Goal: Task Accomplishment & Management: Manage account settings

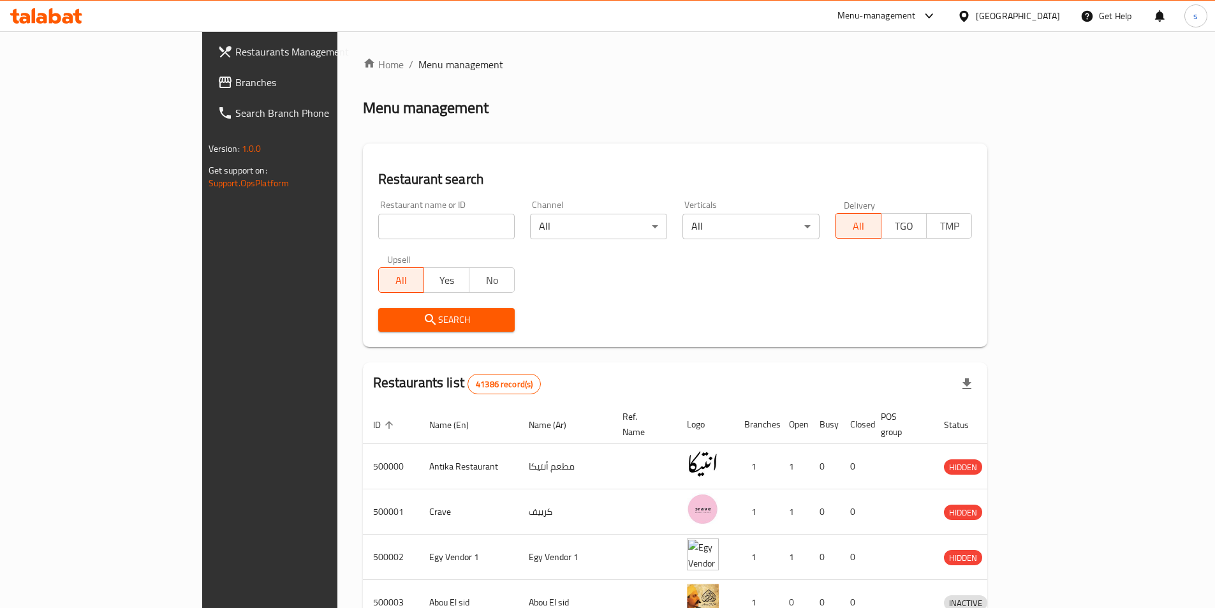
click at [971, 13] on icon at bounding box center [963, 16] width 13 height 13
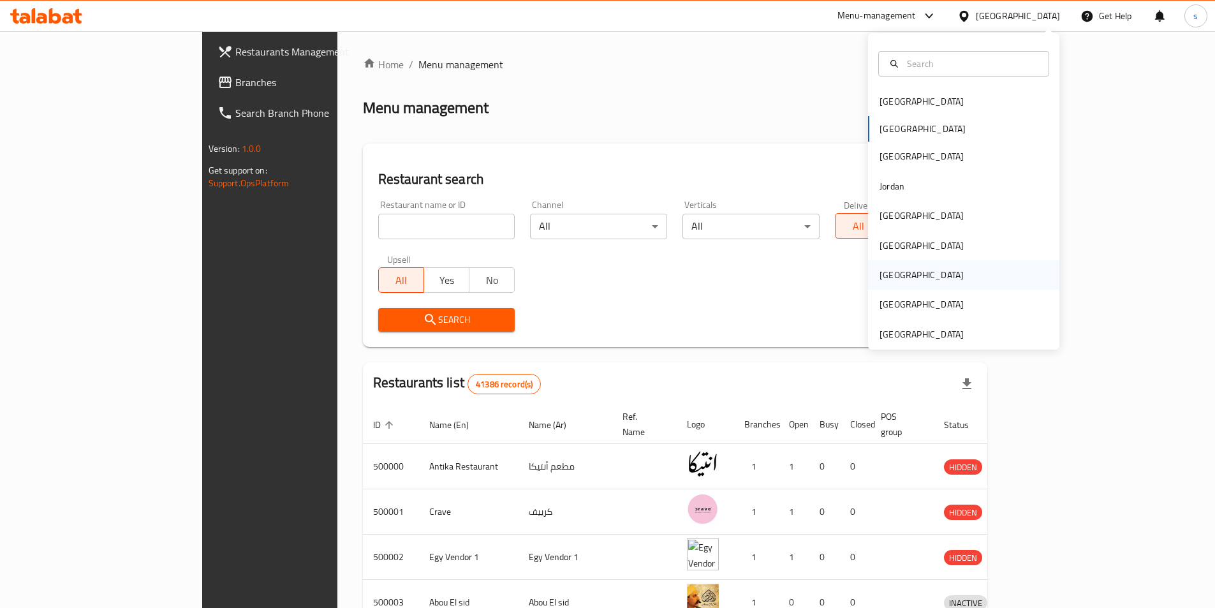
click at [885, 279] on div "[GEOGRAPHIC_DATA]" at bounding box center [922, 275] width 84 height 14
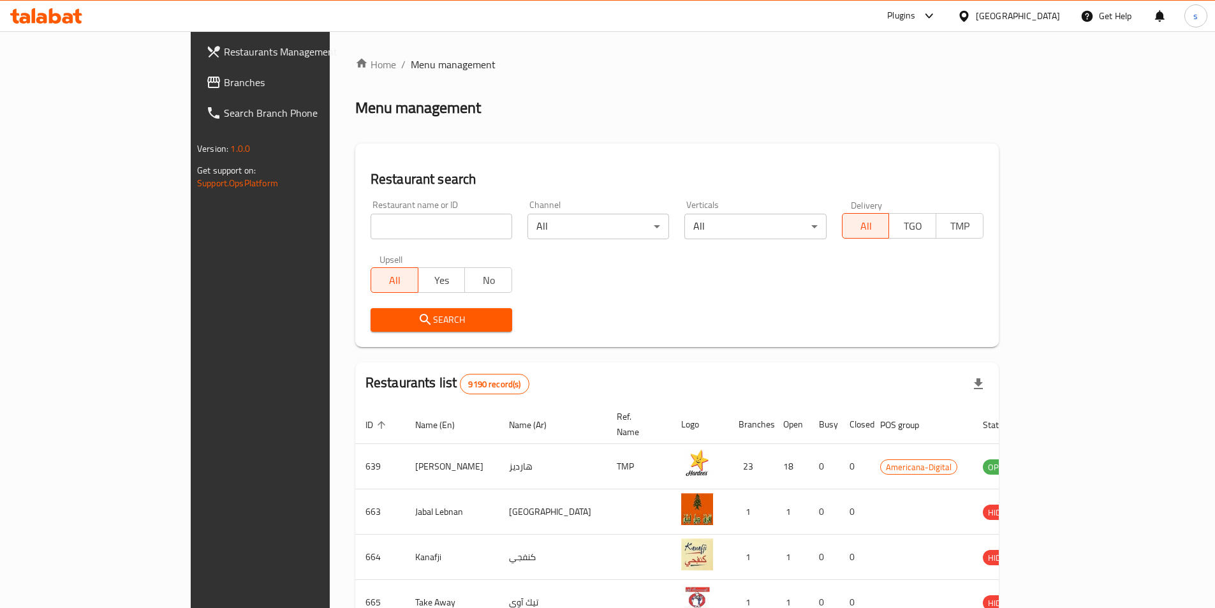
click at [224, 85] on span "Branches" at bounding box center [303, 82] width 159 height 15
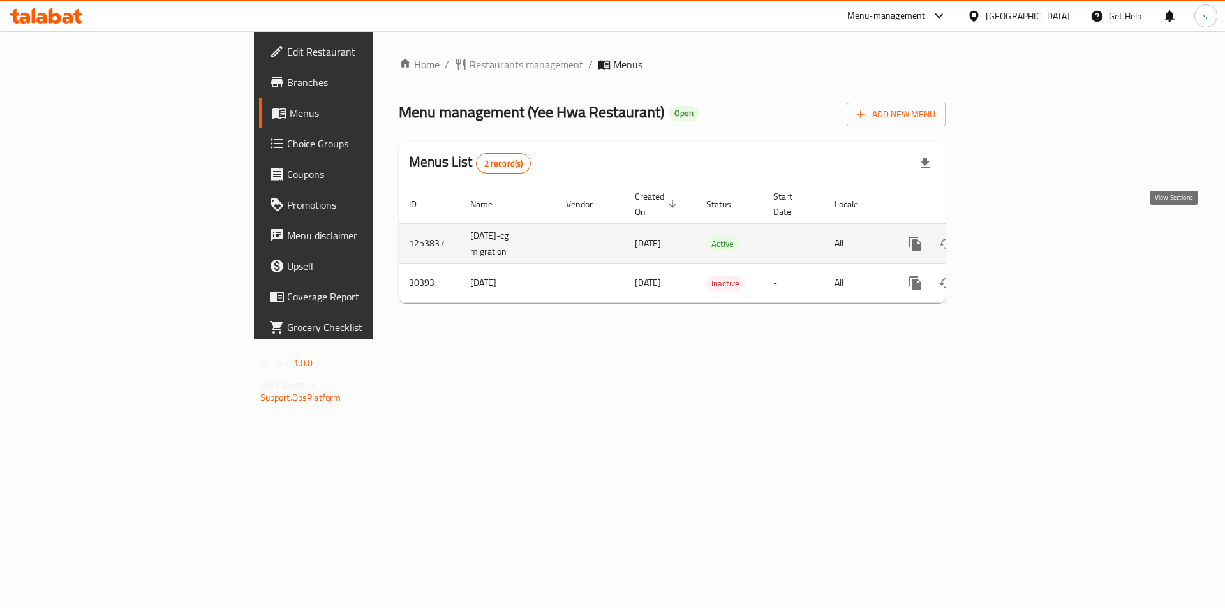
click at [1013, 238] on icon "enhanced table" at bounding box center [1006, 243] width 11 height 11
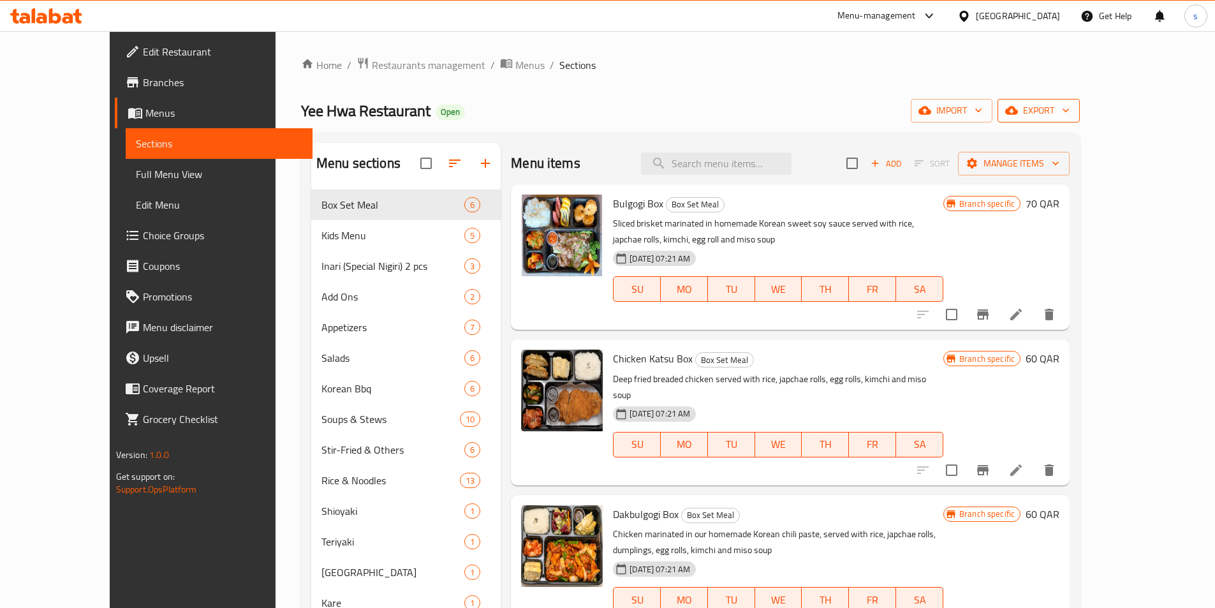
click at [1070, 106] on span "export" at bounding box center [1039, 111] width 62 height 16
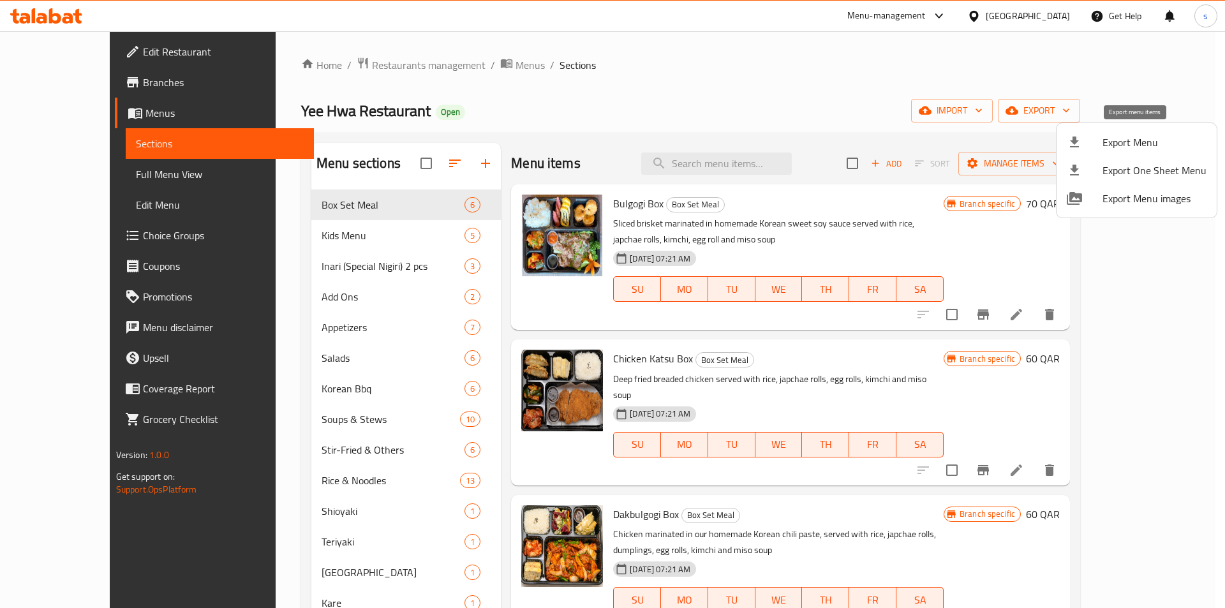
click at [1126, 148] on span "Export Menu" at bounding box center [1154, 142] width 104 height 15
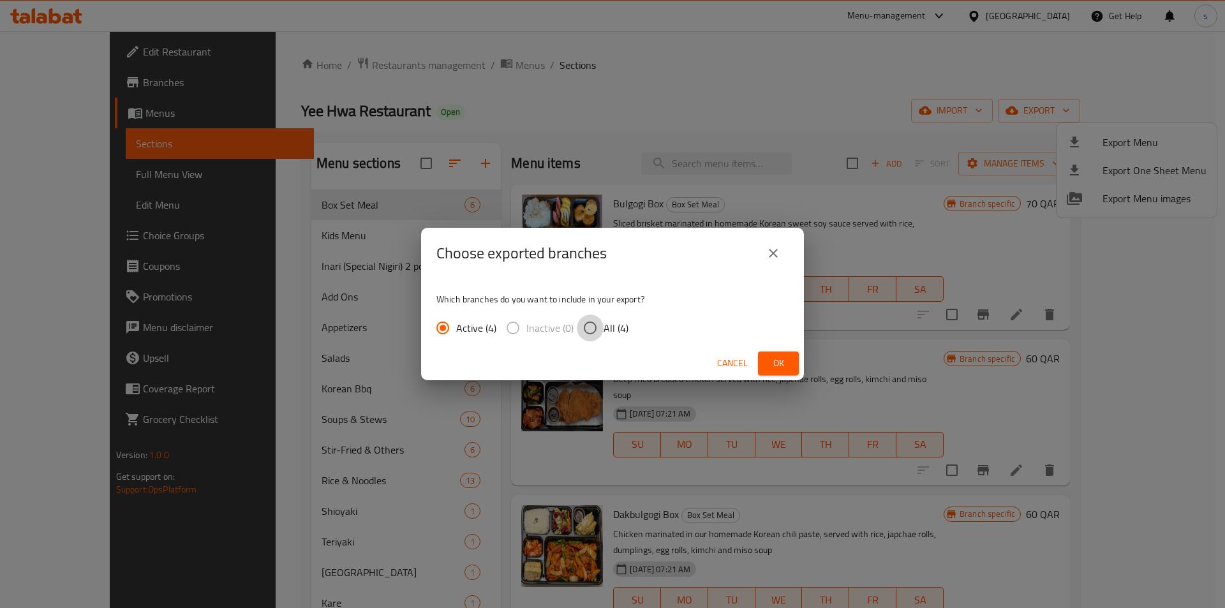
click at [593, 329] on input "All (4)" at bounding box center [590, 327] width 27 height 27
radio input "true"
click at [784, 358] on span "Ok" at bounding box center [778, 363] width 20 height 16
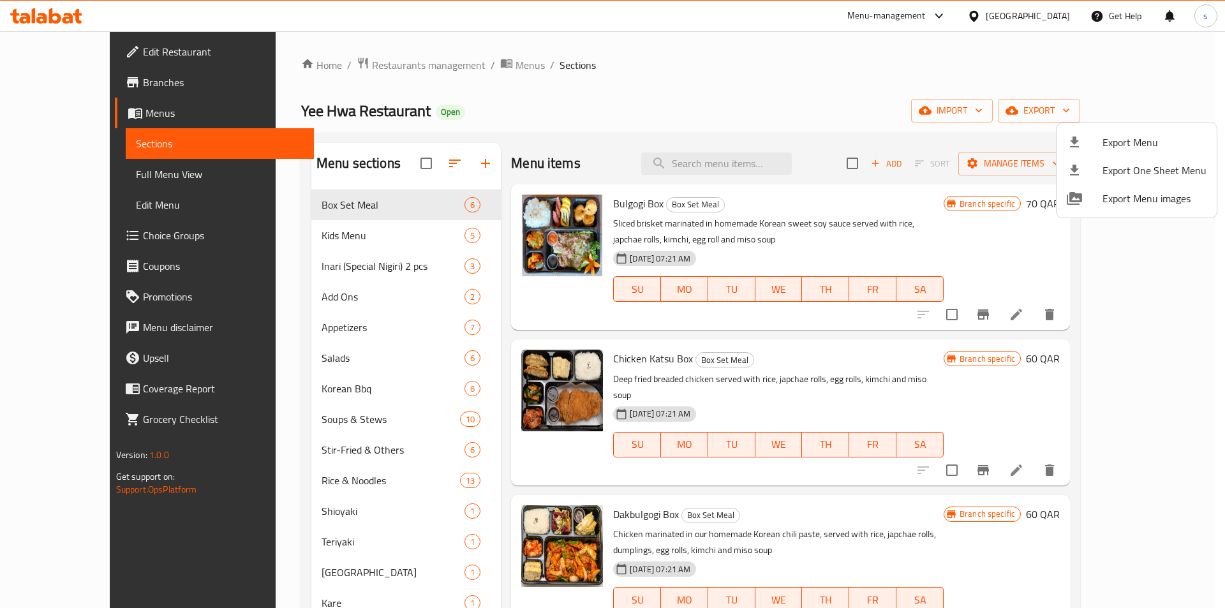
click at [29, 76] on div at bounding box center [612, 304] width 1225 height 608
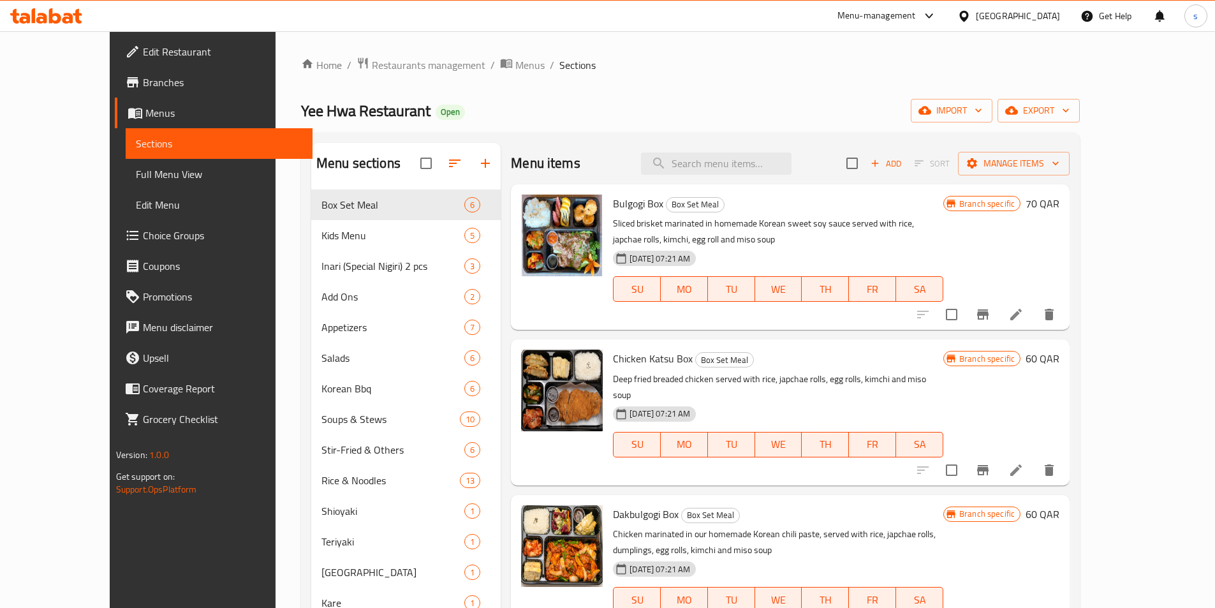
click at [125, 76] on icon at bounding box center [132, 82] width 15 height 15
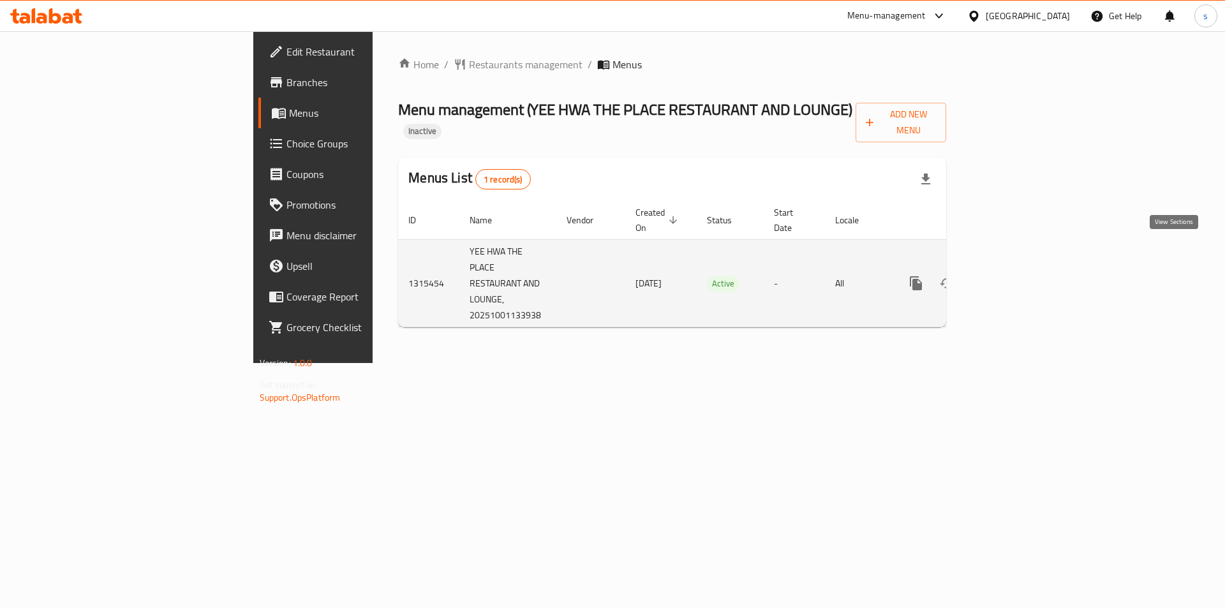
click at [1013, 277] on icon "enhanced table" at bounding box center [1007, 282] width 11 height 11
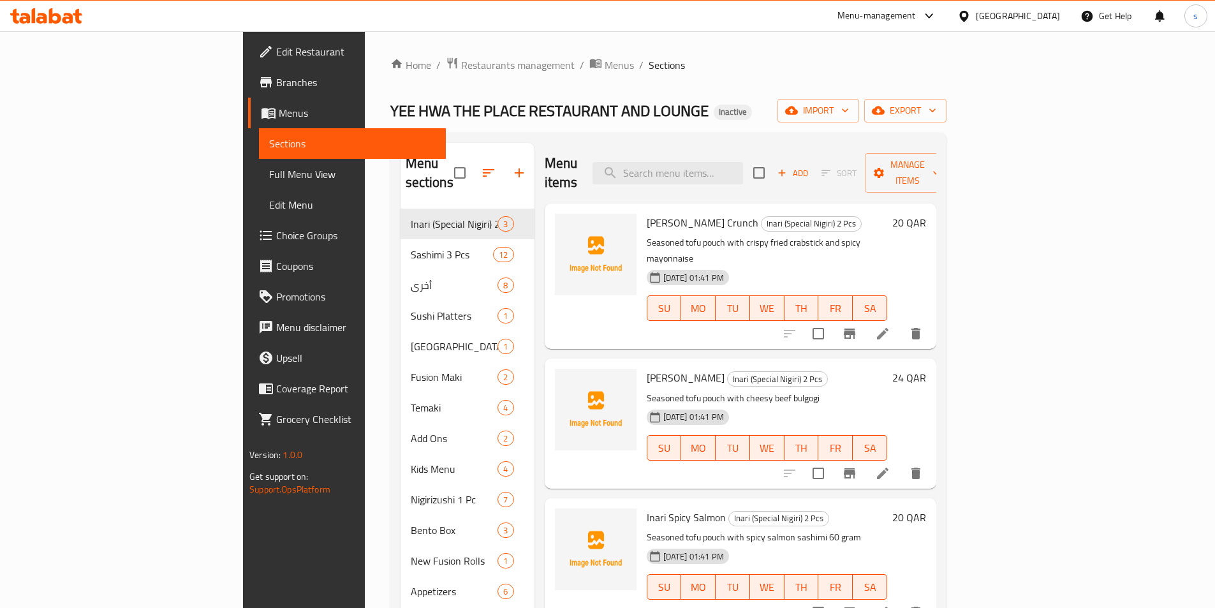
click at [279, 117] on span "Menus" at bounding box center [357, 112] width 157 height 15
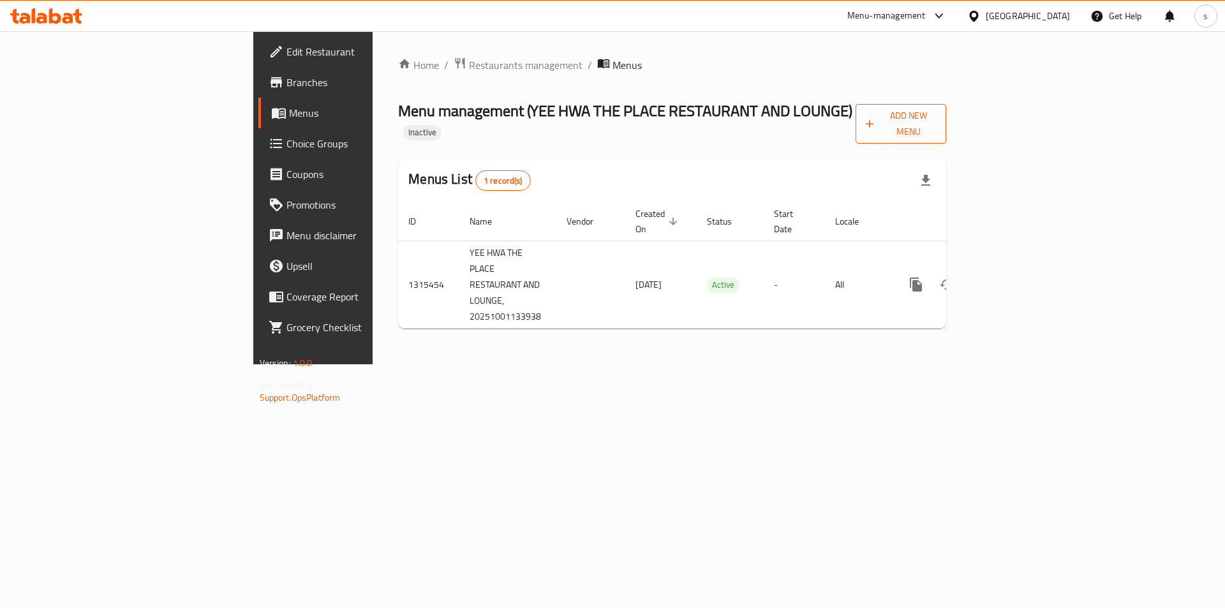
click at [936, 108] on span "Add New Menu" at bounding box center [901, 124] width 70 height 32
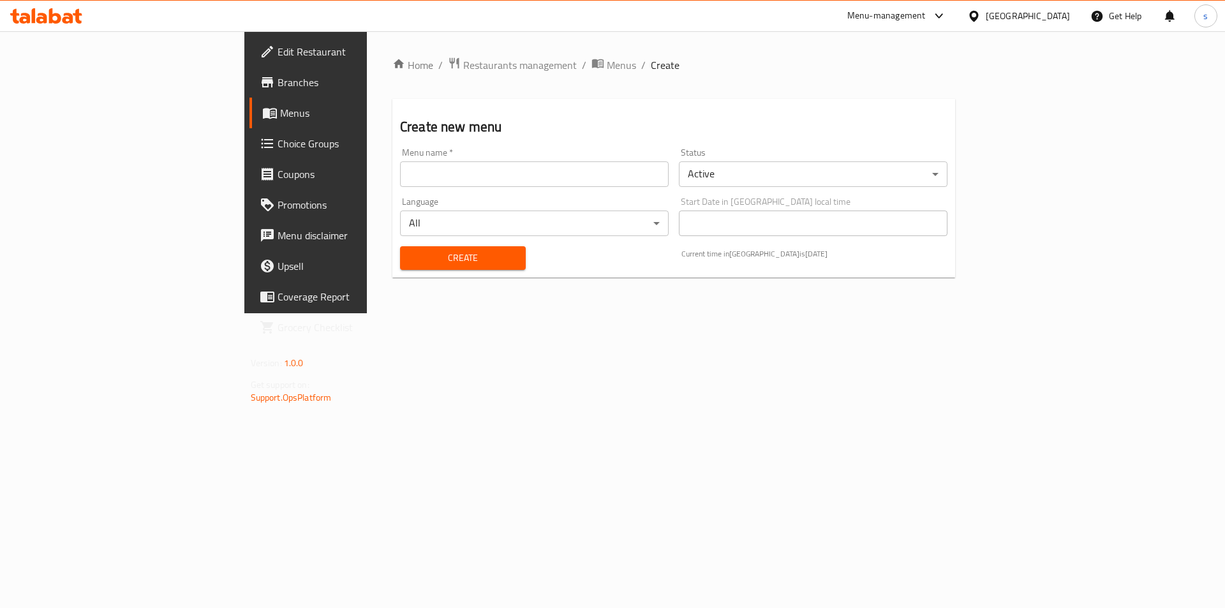
click at [457, 184] on input "text" at bounding box center [534, 174] width 269 height 26
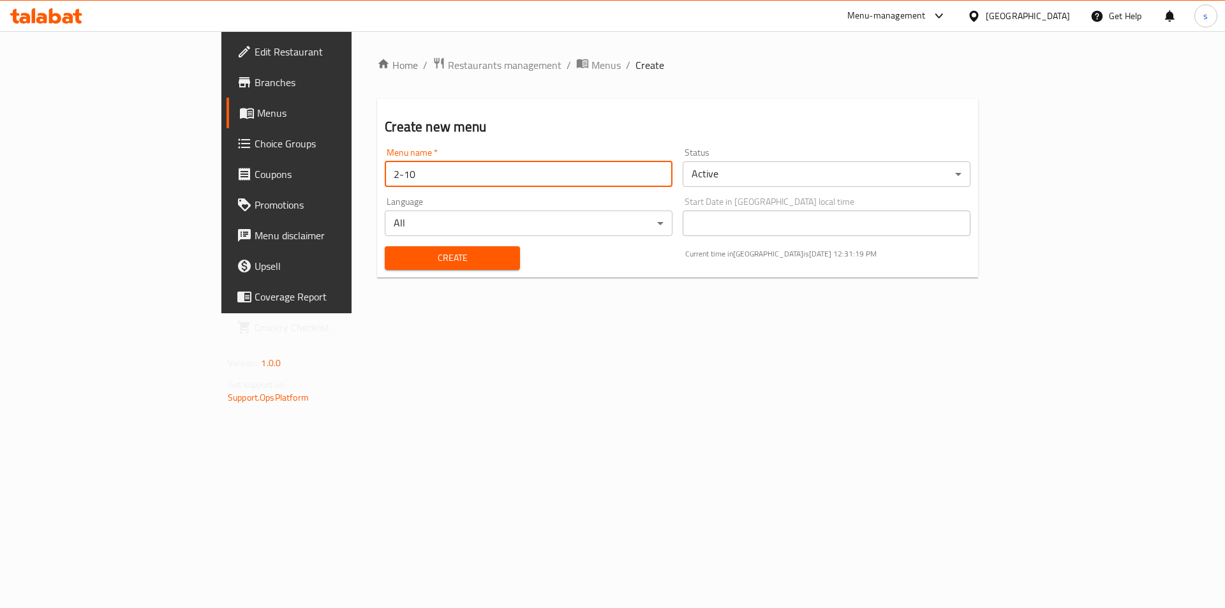
type input "2-10"
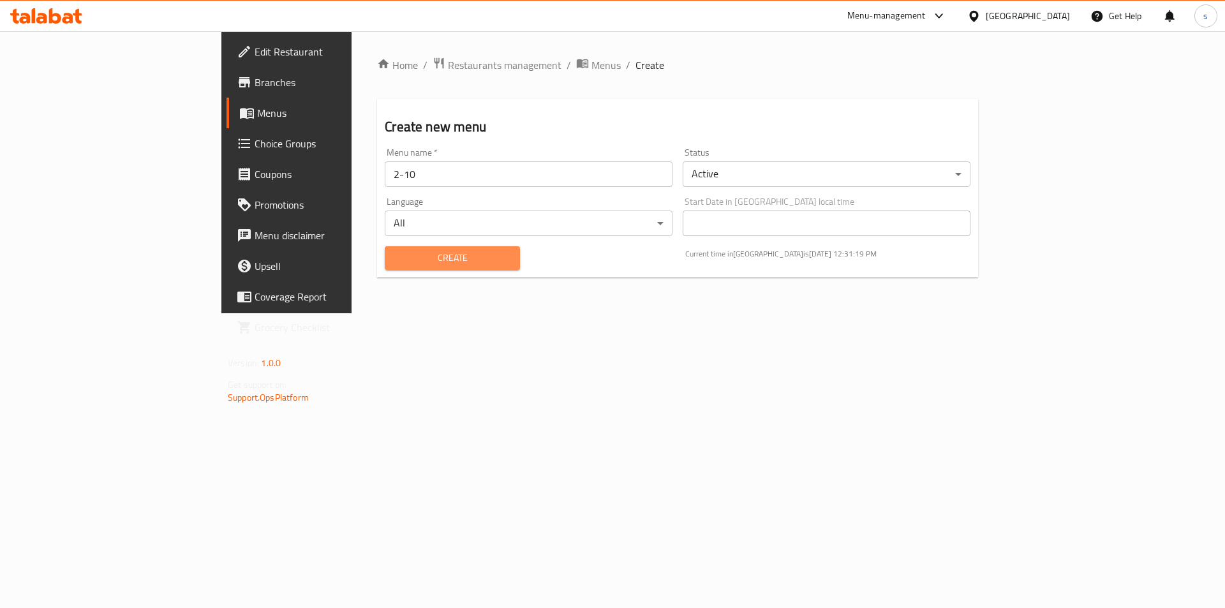
click at [395, 260] on span "Create" at bounding box center [452, 258] width 114 height 16
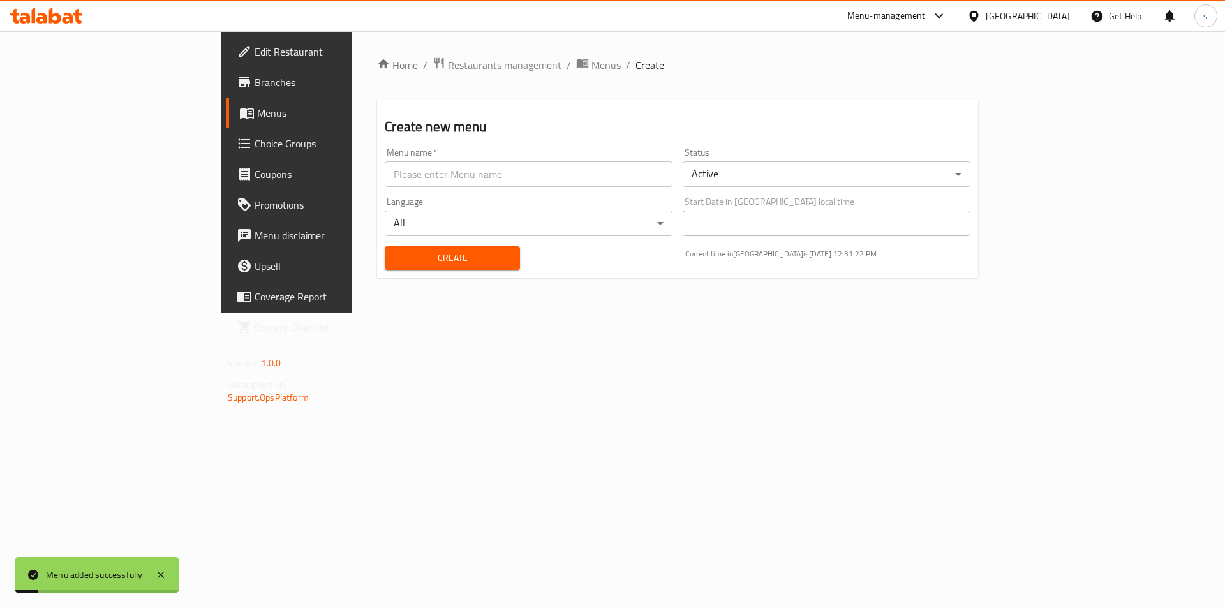
click at [257, 118] on span "Menus" at bounding box center [336, 112] width 159 height 15
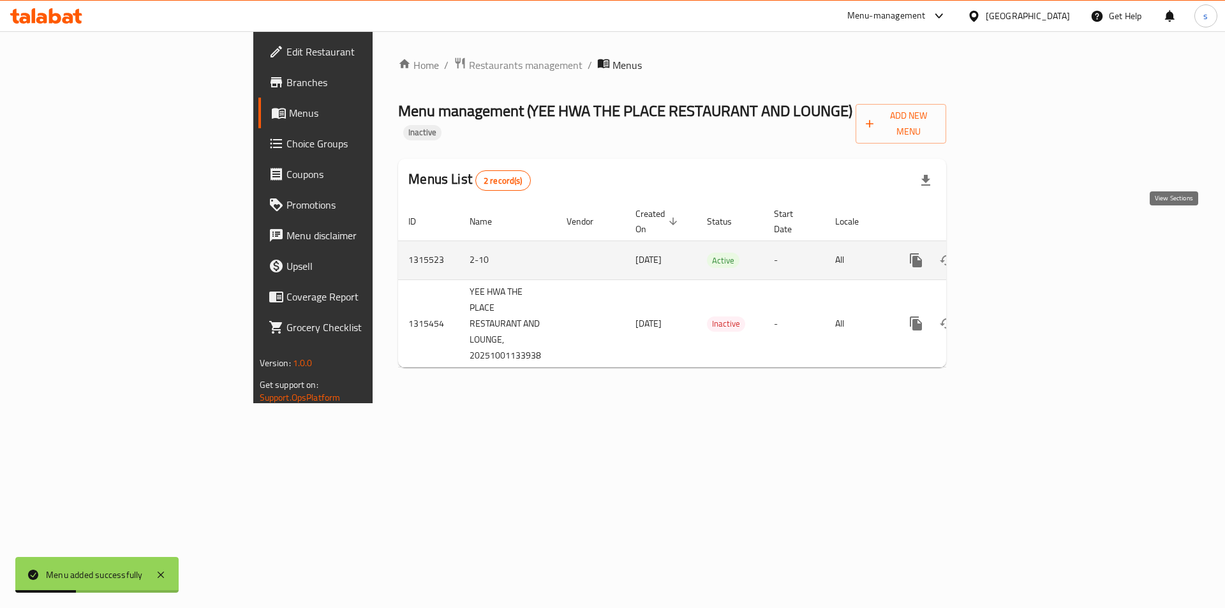
click at [1015, 253] on icon "enhanced table" at bounding box center [1007, 260] width 15 height 15
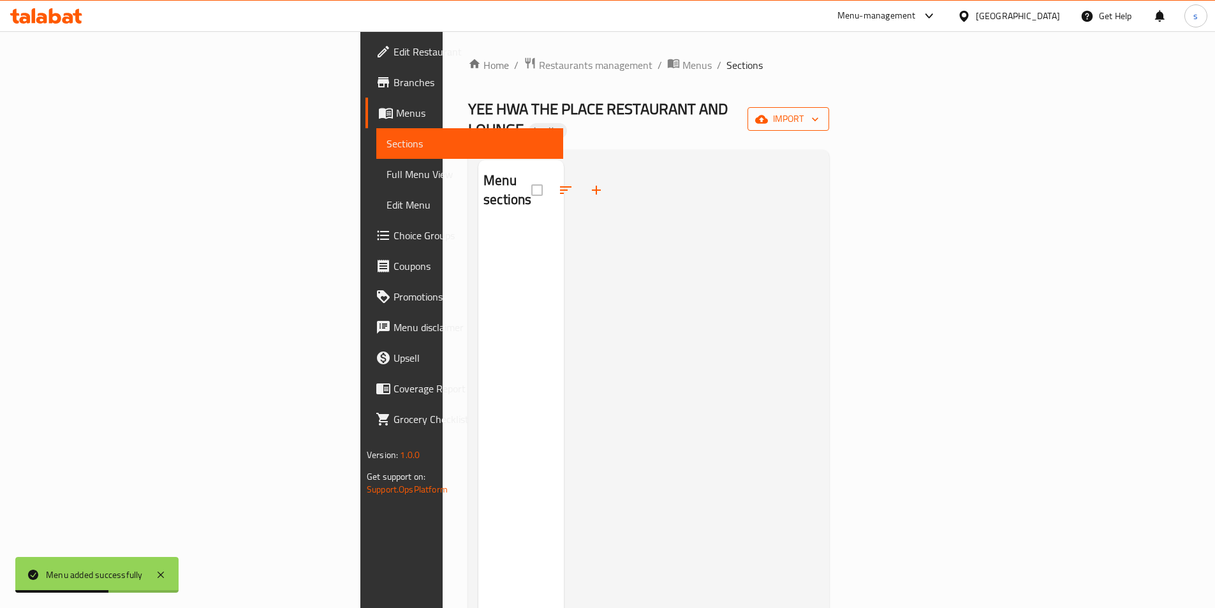
click at [819, 113] on span "import" at bounding box center [788, 119] width 61 height 16
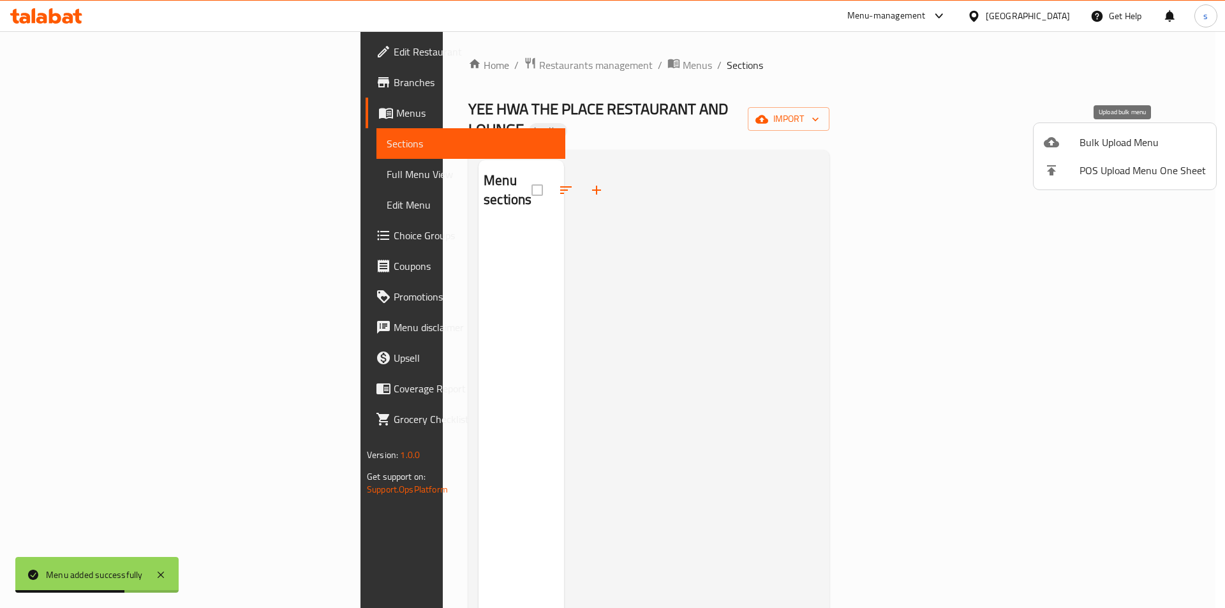
click at [1089, 143] on span "Bulk Upload Menu" at bounding box center [1142, 142] width 126 height 15
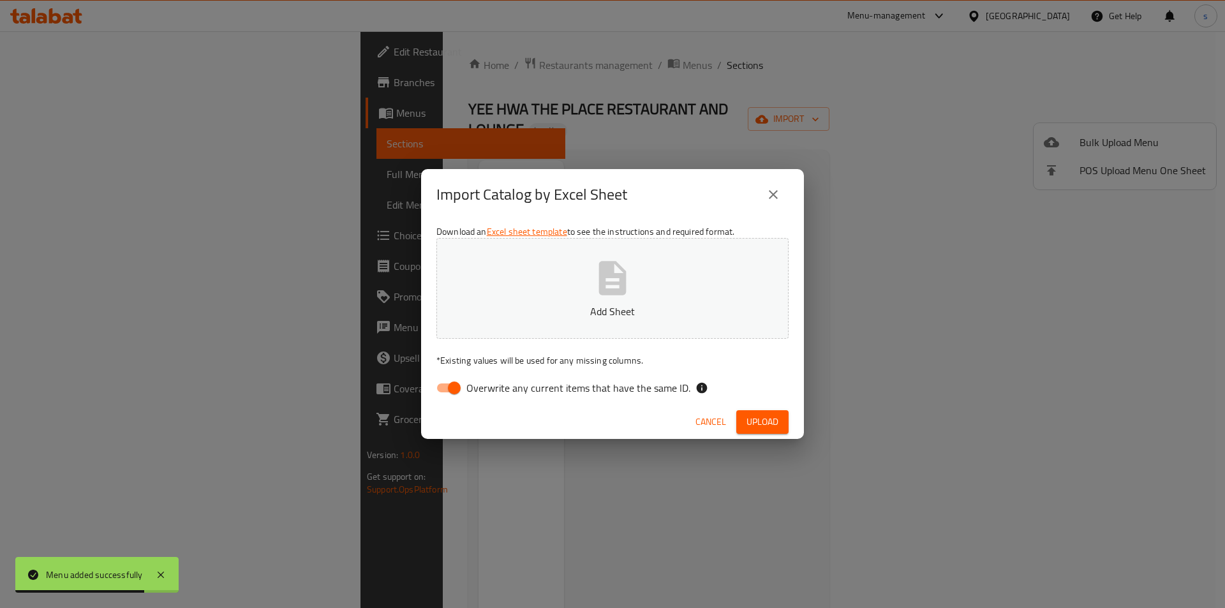
click at [444, 392] on input "Overwrite any current items that have the same ID." at bounding box center [454, 388] width 73 height 24
checkbox input "false"
click at [578, 276] on button "Add Sheet" at bounding box center [612, 288] width 352 height 101
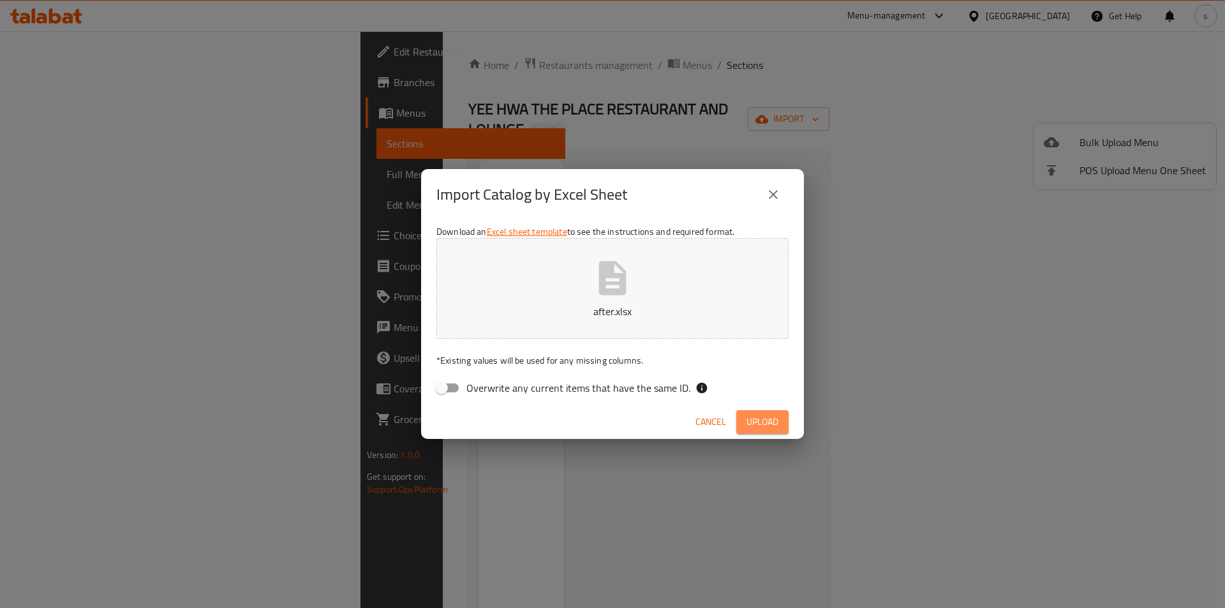
click at [760, 418] on span "Upload" at bounding box center [762, 422] width 32 height 16
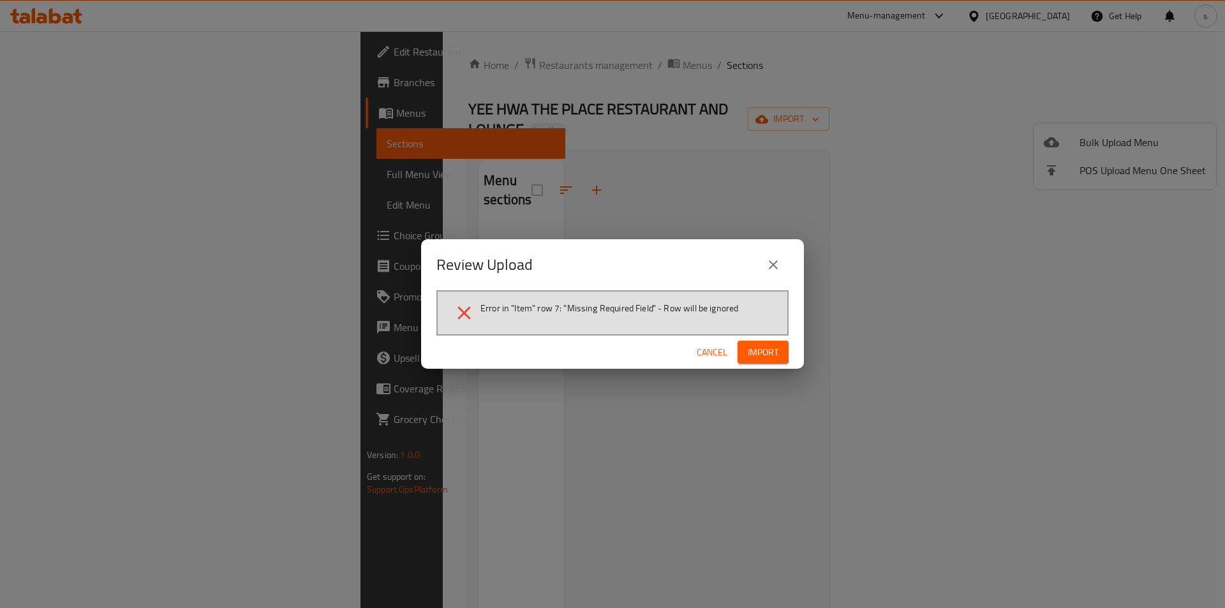
click at [756, 357] on span "Import" at bounding box center [763, 352] width 31 height 16
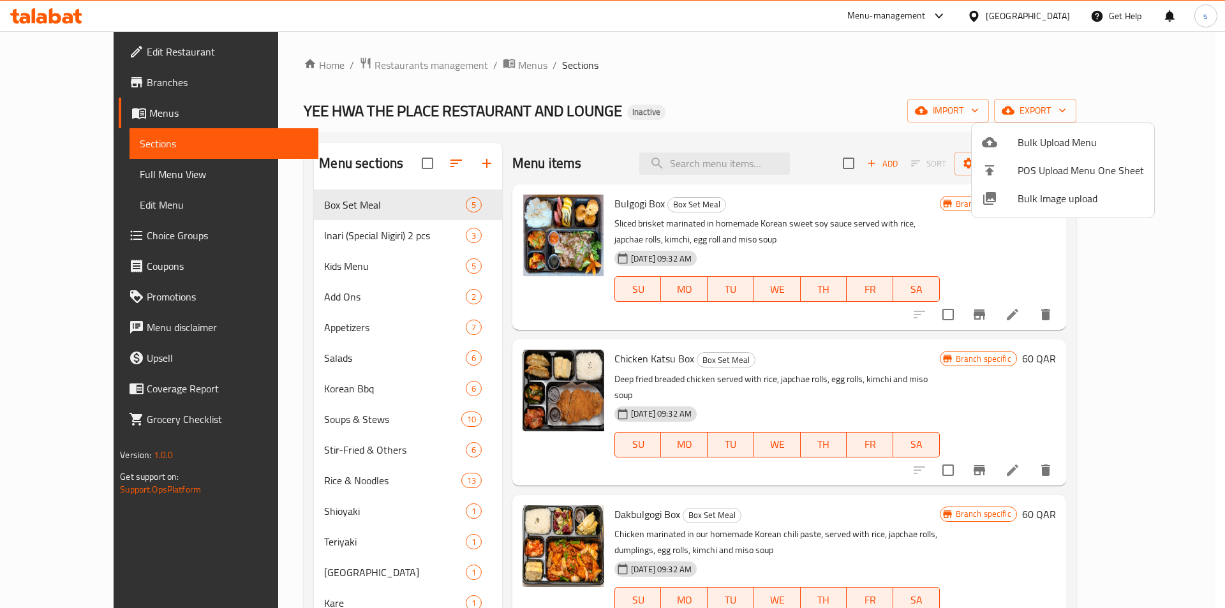
click at [741, 101] on div at bounding box center [612, 304] width 1225 height 608
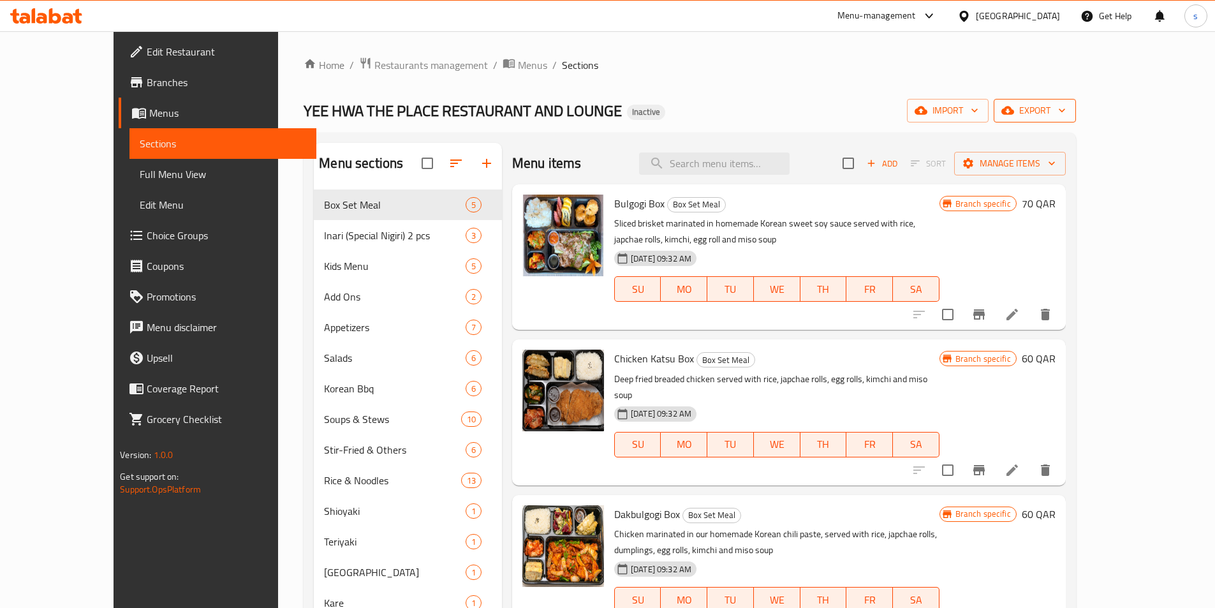
click at [1066, 105] on span "export" at bounding box center [1035, 111] width 62 height 16
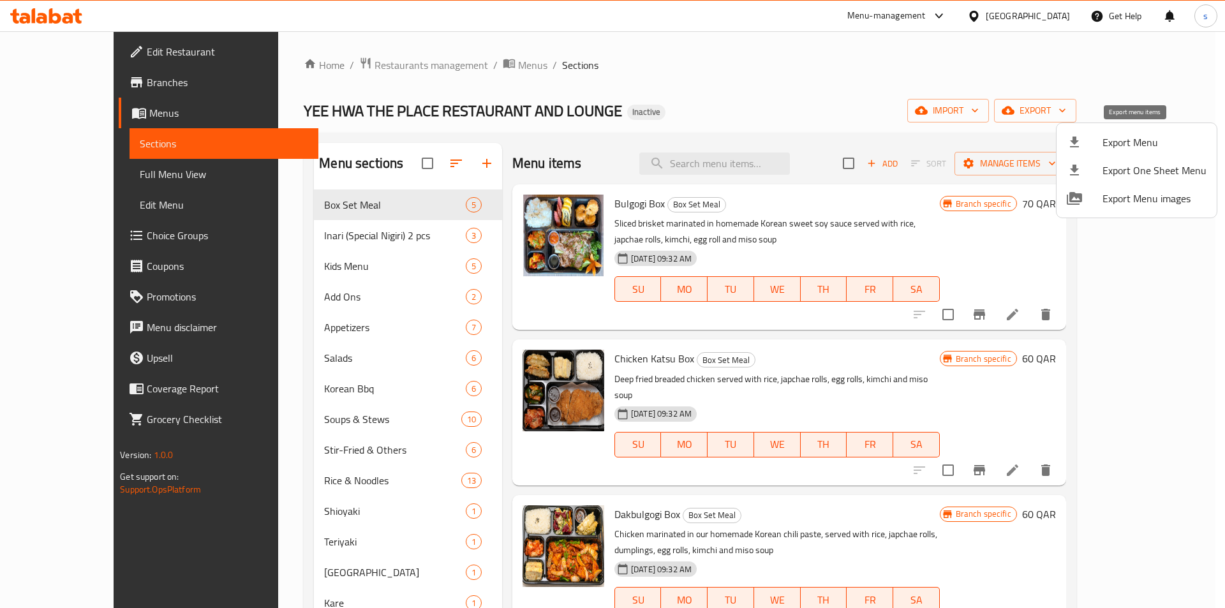
click at [1130, 142] on span "Export Menu" at bounding box center [1154, 142] width 104 height 15
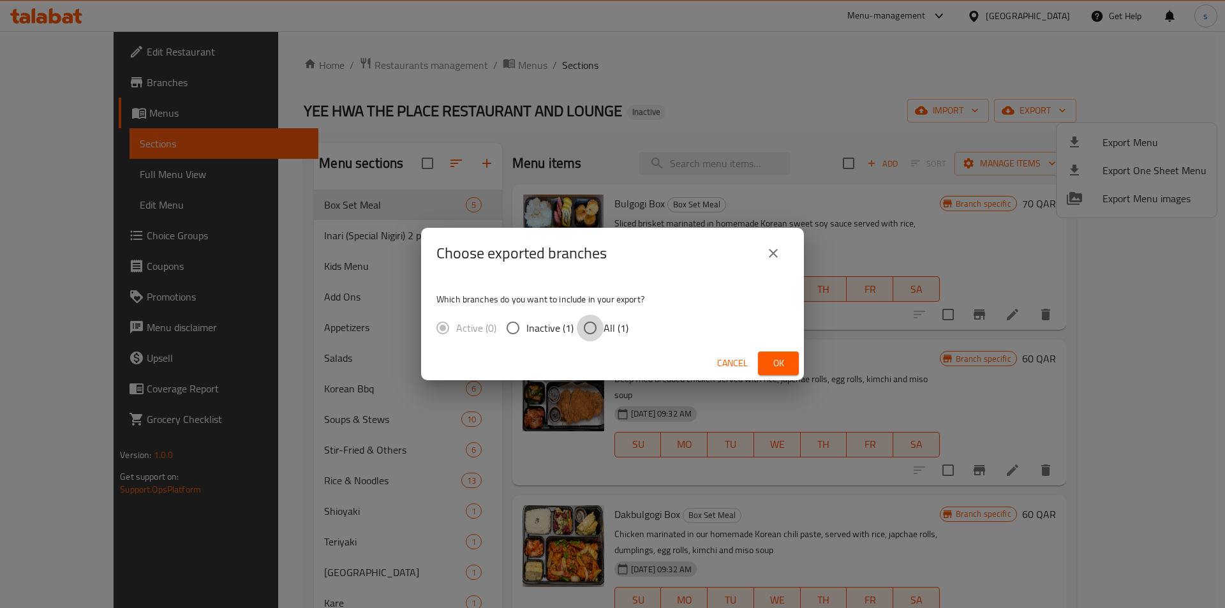
click at [587, 331] on input "All (1)" at bounding box center [590, 327] width 27 height 27
radio input "true"
click at [793, 369] on button "Ok" at bounding box center [778, 363] width 41 height 24
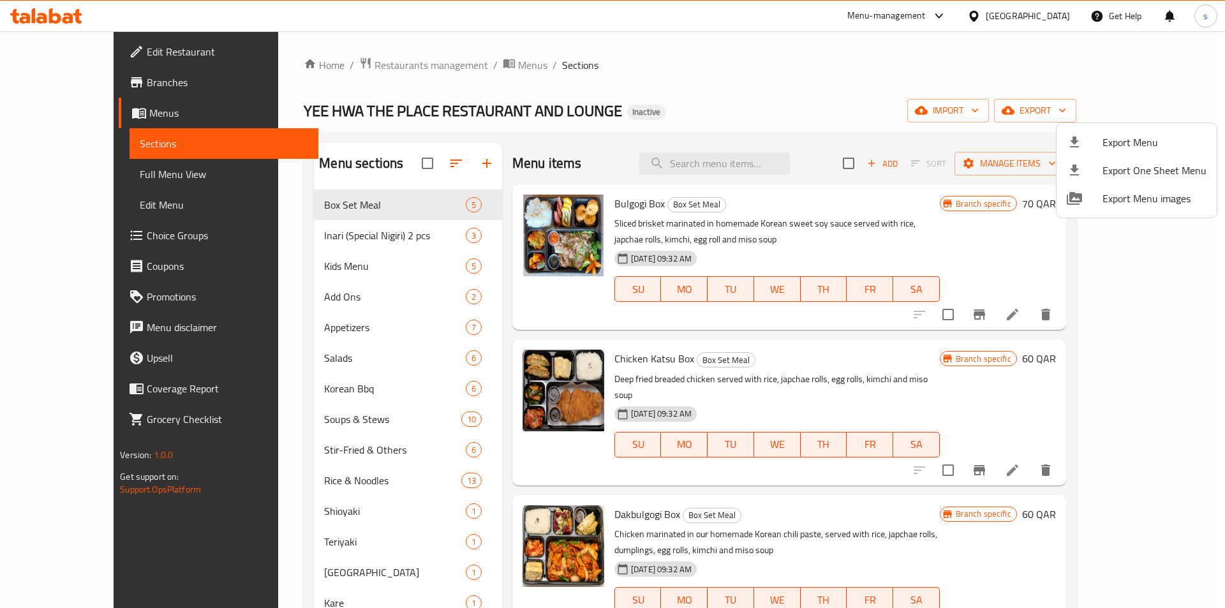
click at [758, 81] on div at bounding box center [612, 304] width 1225 height 608
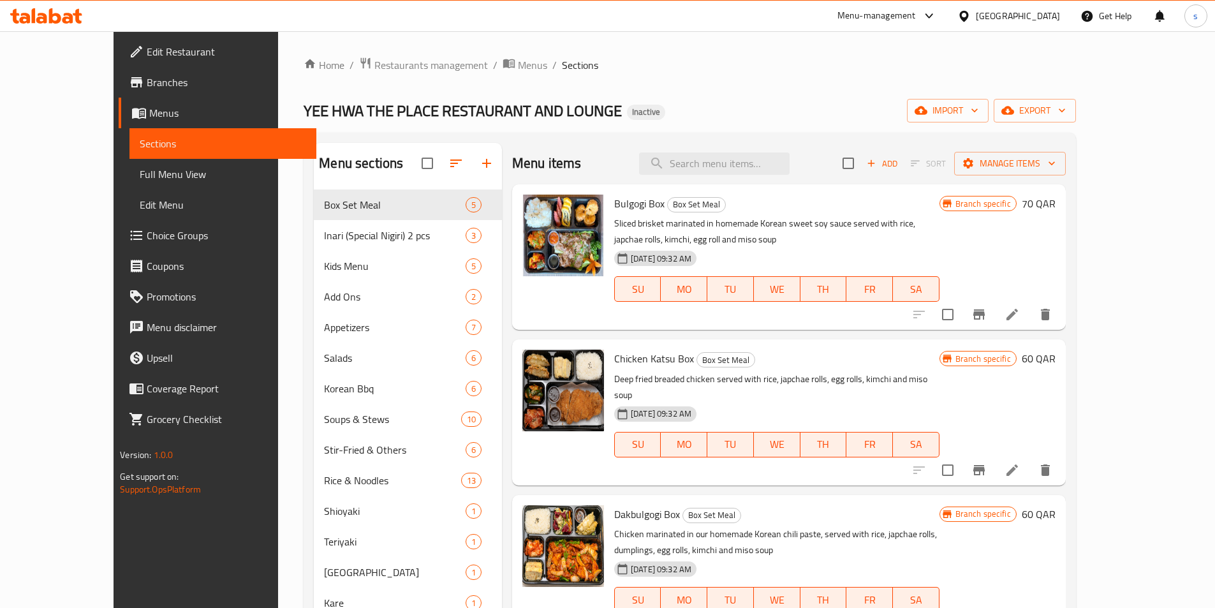
click at [129, 173] on link "Full Menu View" at bounding box center [222, 174] width 187 height 31
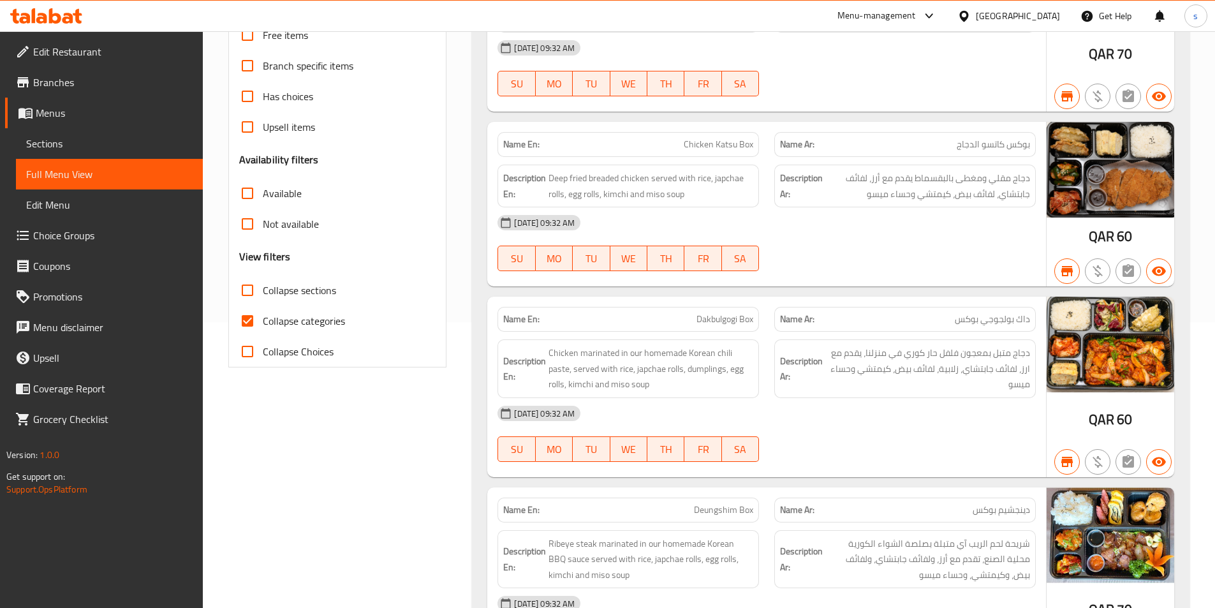
scroll to position [319, 0]
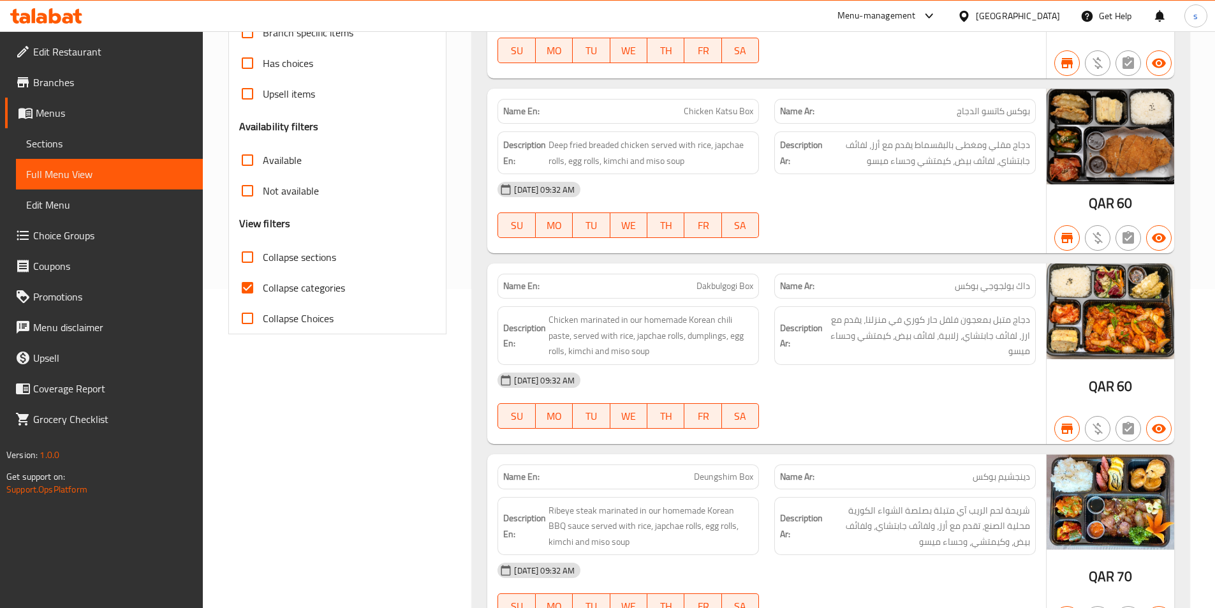
click at [242, 288] on input "Collapse categories" at bounding box center [247, 287] width 31 height 31
checkbox input "false"
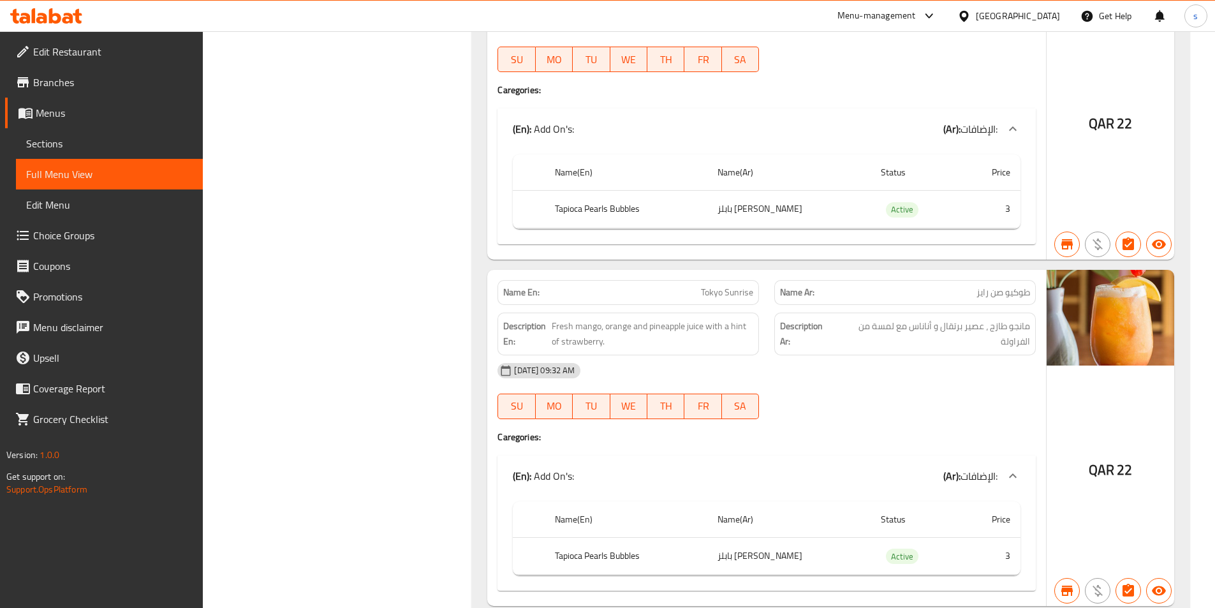
scroll to position [36330, 0]
